Goal: Information Seeking & Learning: Learn about a topic

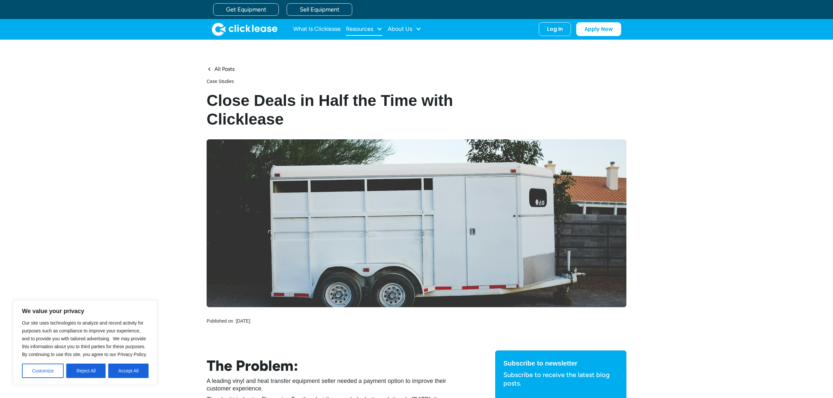
click at [378, 29] on div at bounding box center [379, 29] width 6 height 6
click at [347, 49] on nav "Blog Case Studies Videos FAQs" at bounding box center [365, 68] width 52 height 59
click at [354, 50] on link "Blog" at bounding box center [364, 51] width 31 height 12
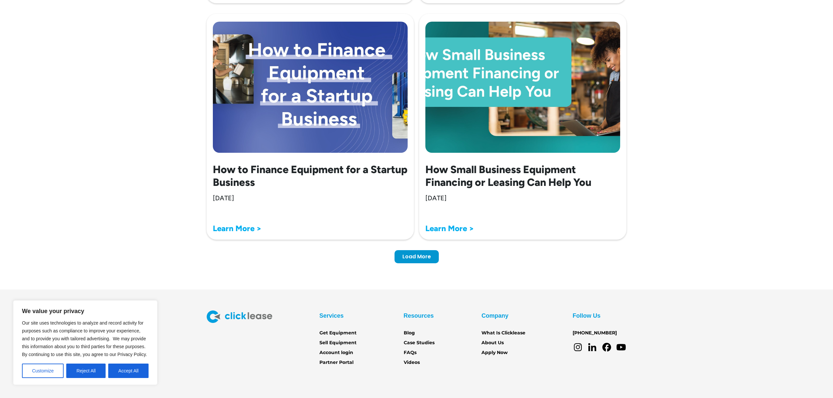
scroll to position [1986, 0]
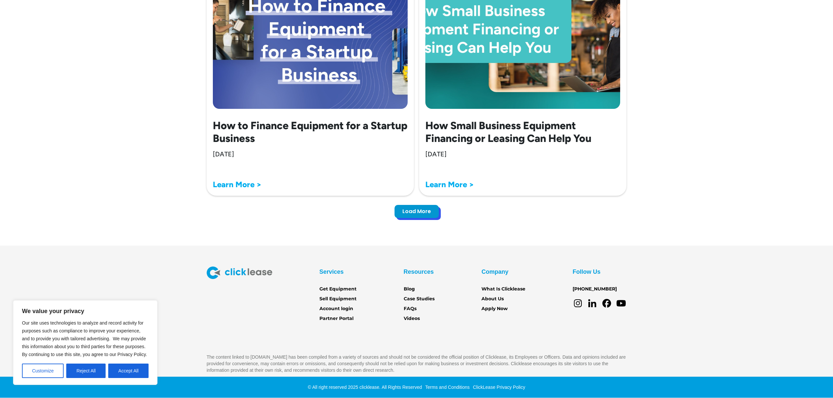
click at [412, 212] on div "Load More" at bounding box center [416, 211] width 29 height 7
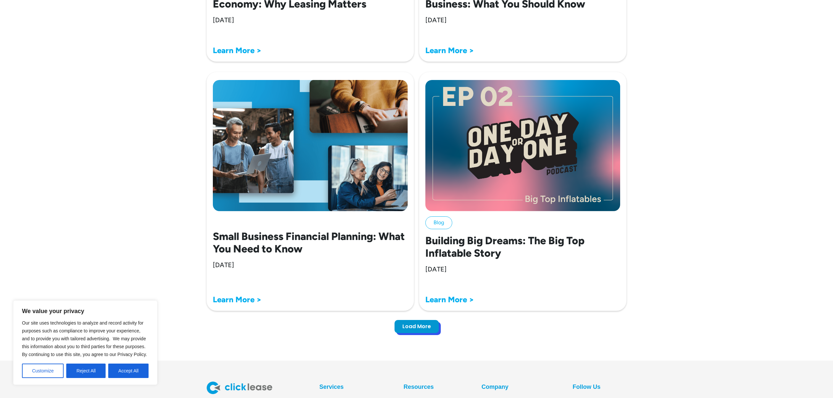
scroll to position [3822, 0]
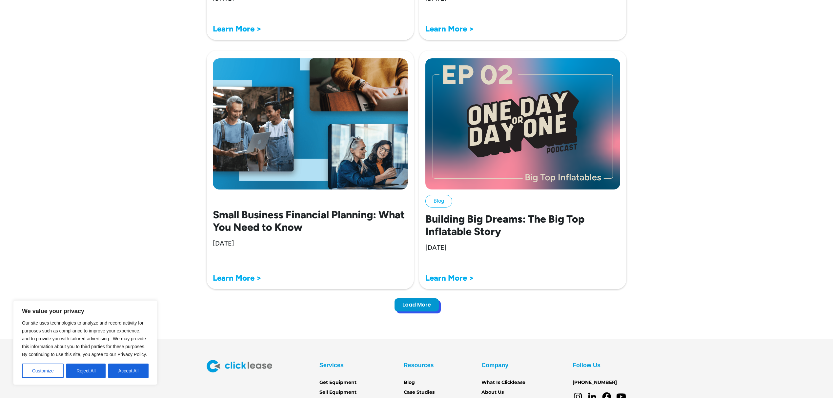
click at [418, 304] on div "Load More" at bounding box center [416, 305] width 29 height 7
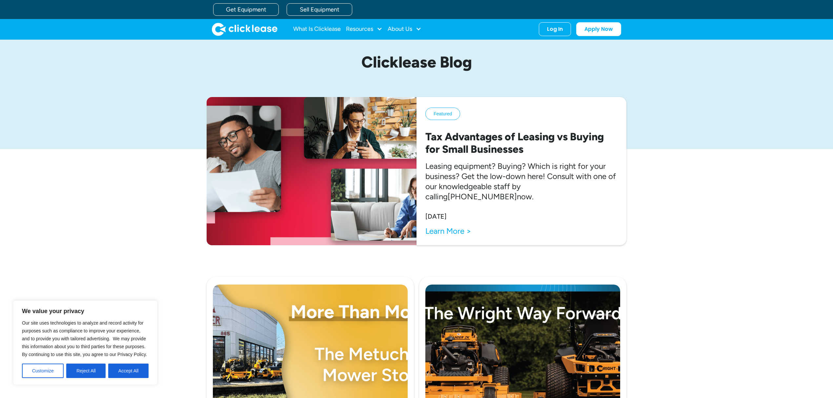
scroll to position [10, 0]
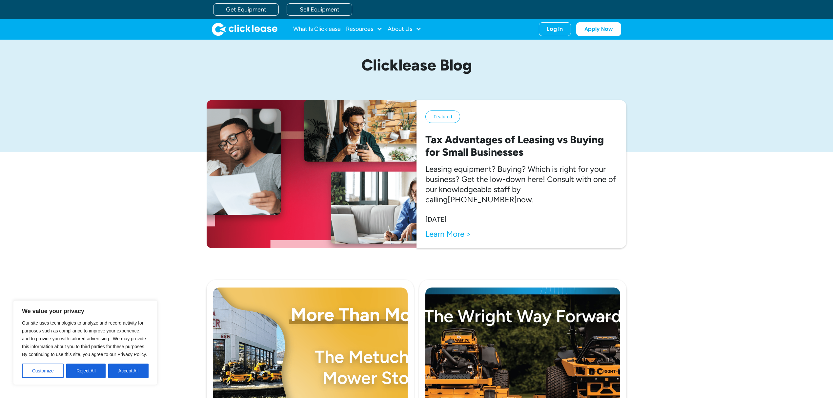
click at [512, 344] on img at bounding box center [522, 352] width 195 height 131
drag, startPoint x: 512, startPoint y: 344, endPoint x: 501, endPoint y: 350, distance: 12.4
click at [501, 350] on img at bounding box center [522, 352] width 195 height 131
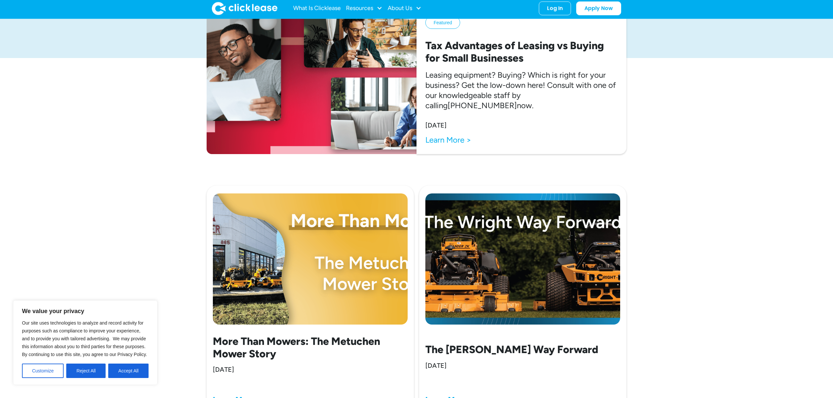
scroll to position [228, 0]
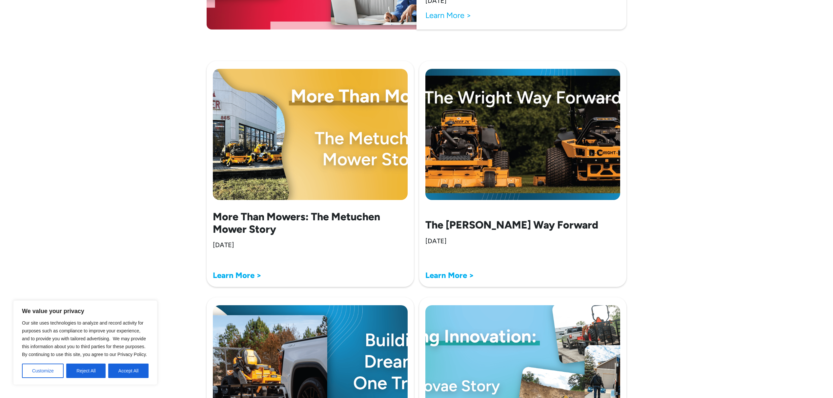
click at [493, 226] on h2 "The [PERSON_NAME] Way Forward" at bounding box center [511, 225] width 173 height 12
click at [451, 270] on div "The Wright Way Forward September 8, 2025 Learn More >" at bounding box center [522, 174] width 207 height 226
click at [451, 277] on strong "Learn More >" at bounding box center [449, 275] width 49 height 10
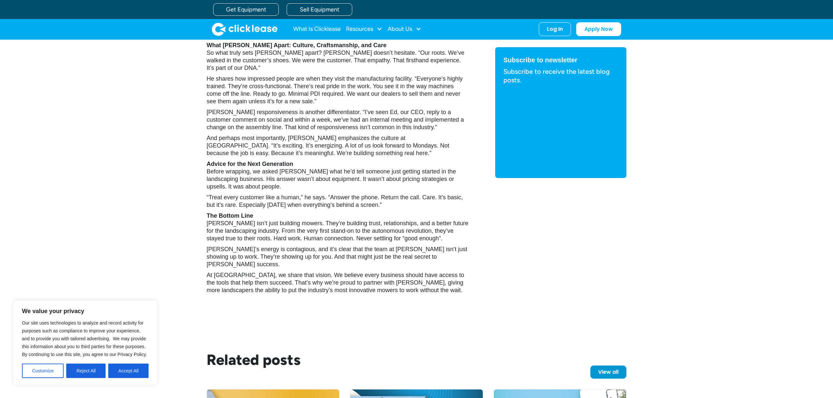
scroll to position [1136, 0]
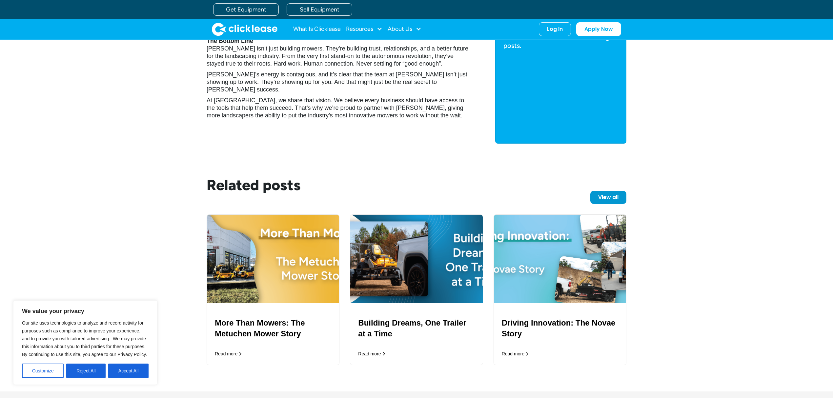
click at [381, 317] on h3 "Building Dreams, One Trailer at a Time" at bounding box center [416, 328] width 116 height 22
